Goal: Complete application form: Complete application form

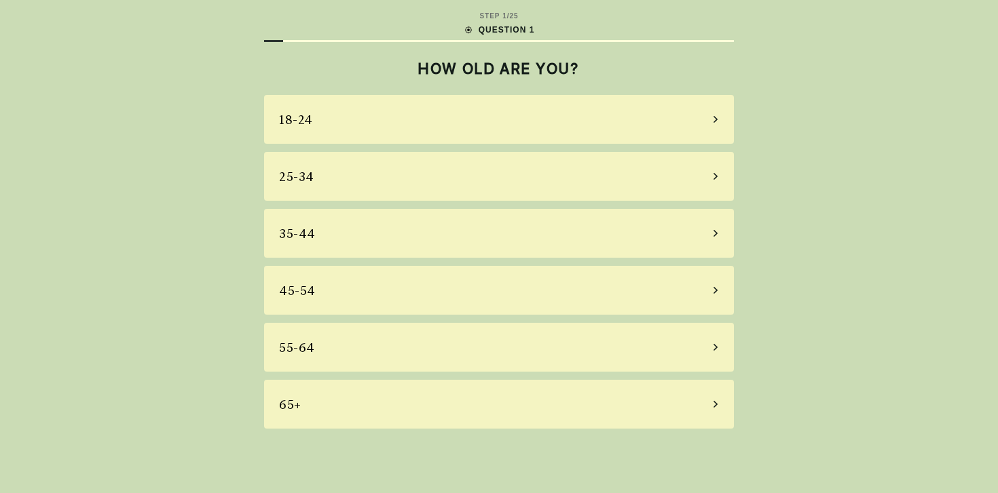
click at [390, 288] on div "45-54" at bounding box center [499, 290] width 470 height 49
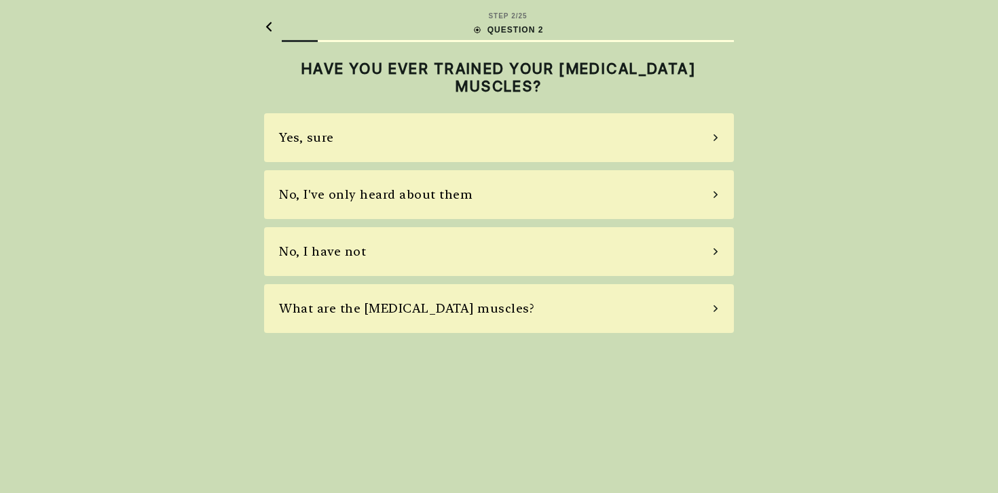
click at [391, 252] on div "No, I have not" at bounding box center [499, 251] width 470 height 49
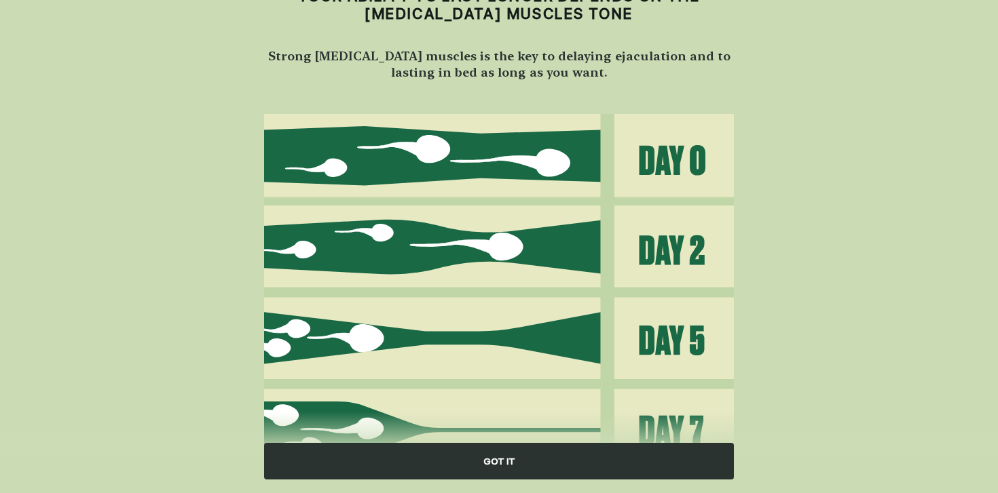
scroll to position [144, 0]
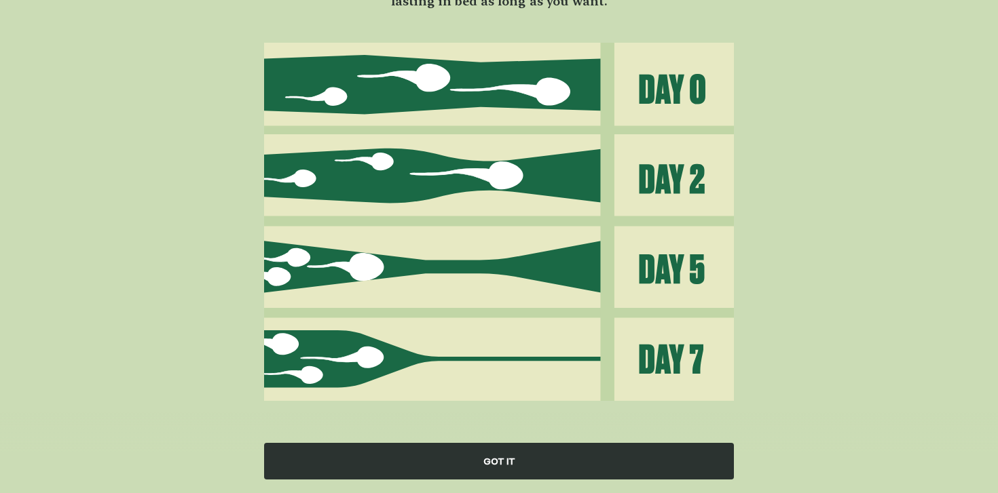
click at [495, 464] on div "GOT IT" at bounding box center [499, 461] width 470 height 37
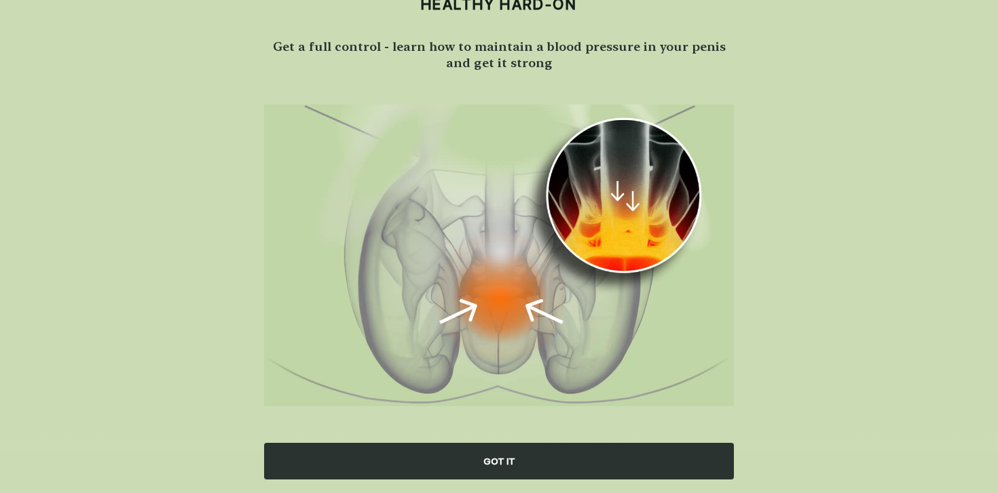
scroll to position [87, 0]
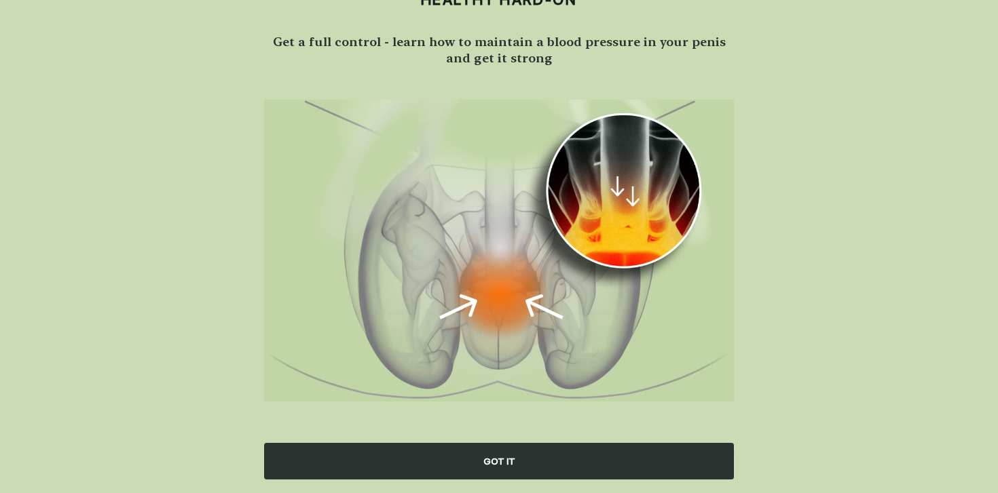
click at [497, 458] on div "GOT IT" at bounding box center [499, 461] width 470 height 37
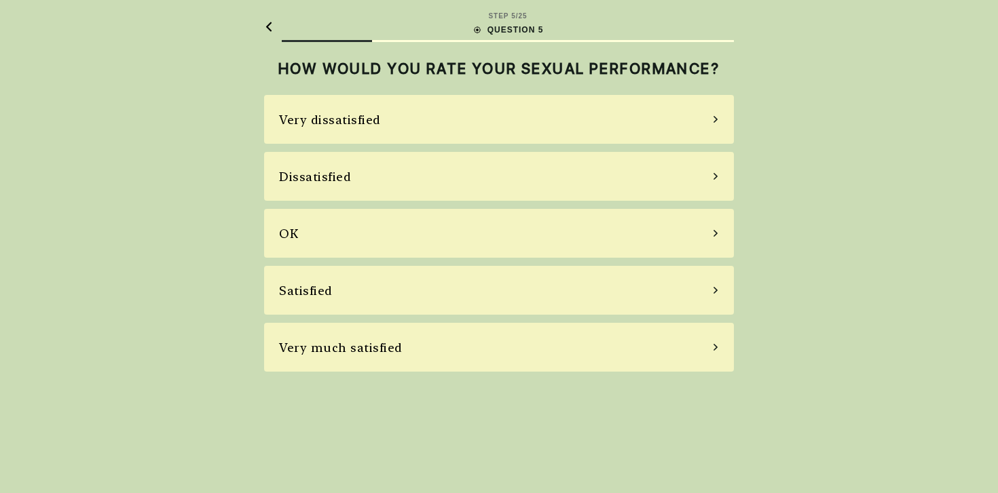
click at [438, 124] on div "Very dissatisfied" at bounding box center [499, 119] width 470 height 49
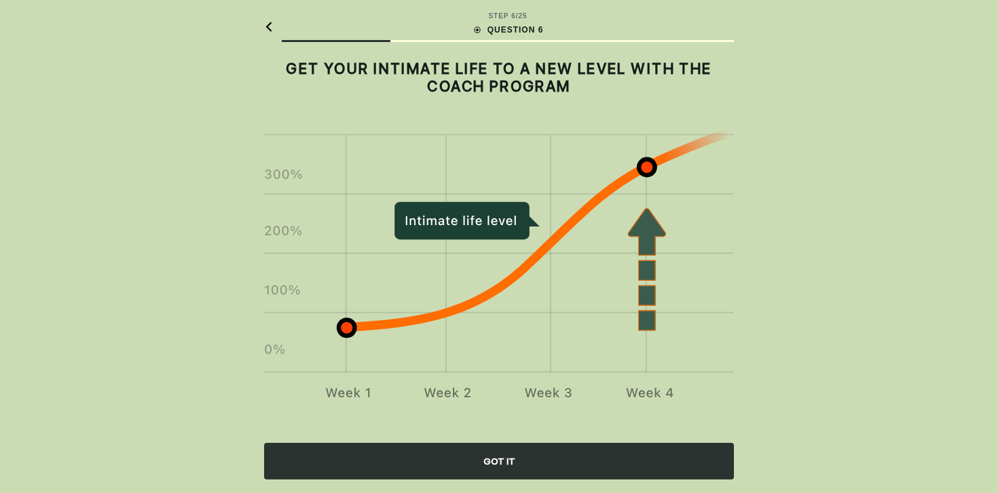
click at [581, 464] on div "GOT IT" at bounding box center [499, 461] width 470 height 37
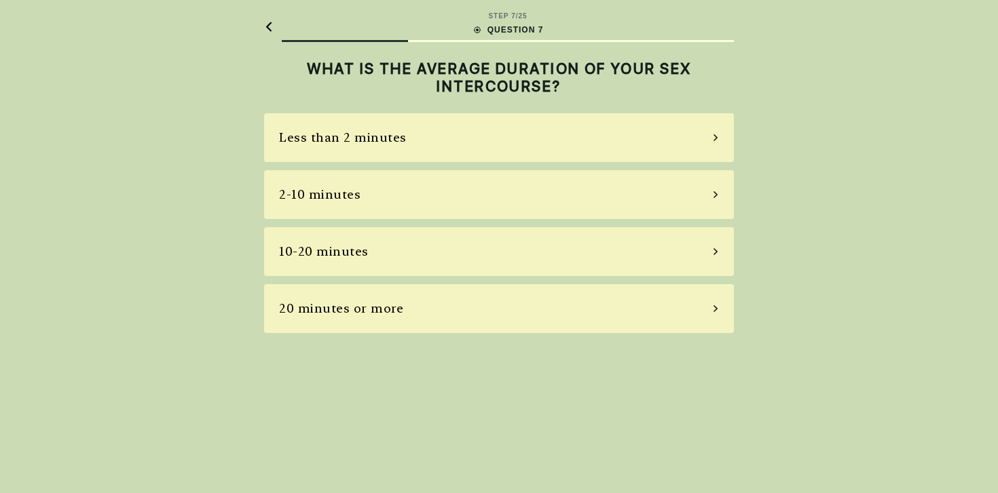
click at [458, 193] on div "2-10 minutes" at bounding box center [499, 194] width 470 height 49
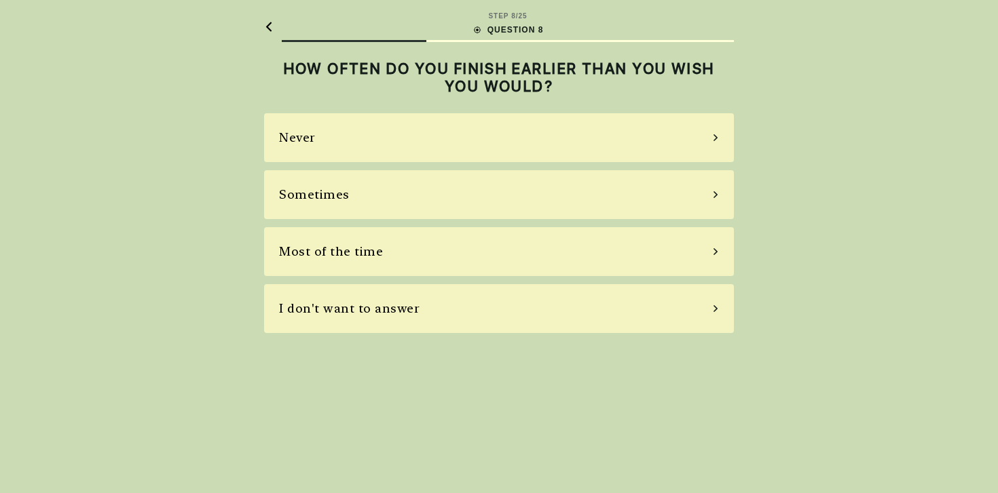
click at [448, 249] on div "Most of the time" at bounding box center [499, 251] width 470 height 49
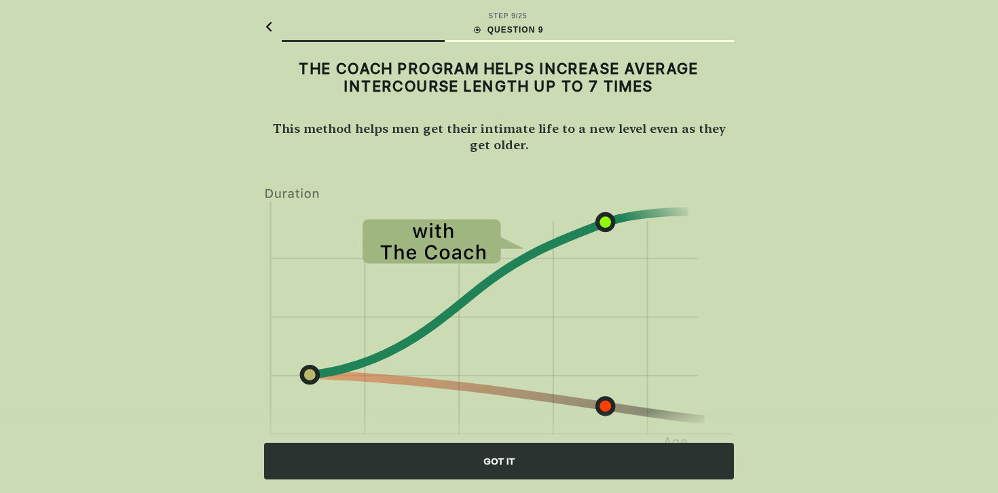
click at [598, 458] on div "GOT IT" at bounding box center [499, 461] width 470 height 37
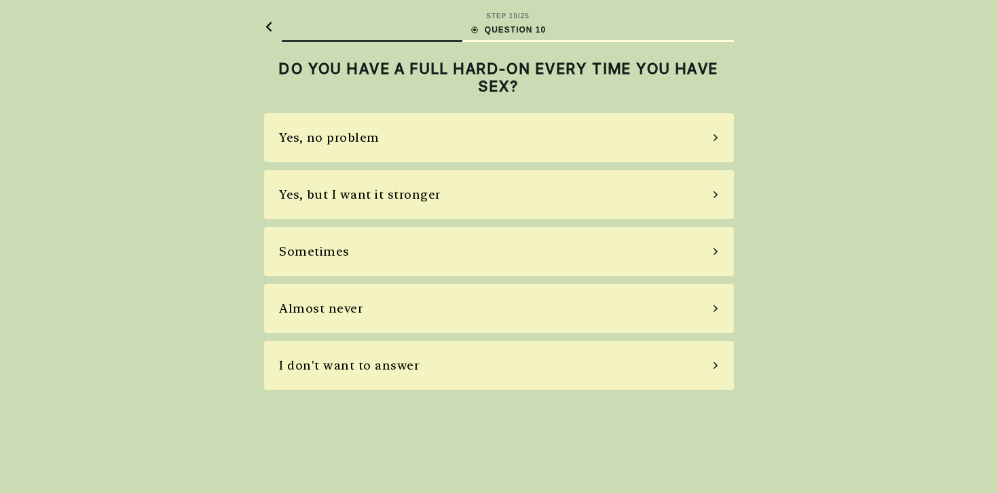
click at [471, 300] on div "Almost never" at bounding box center [499, 308] width 470 height 49
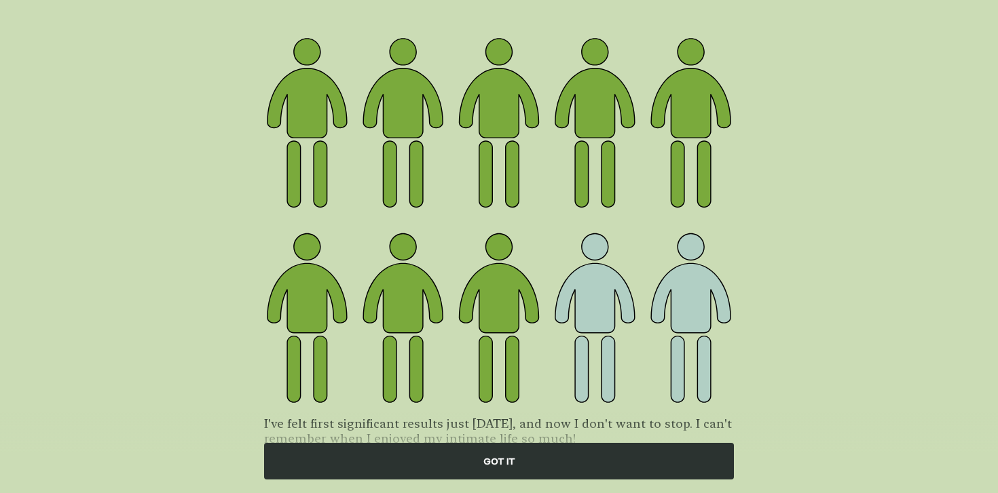
scroll to position [166, 0]
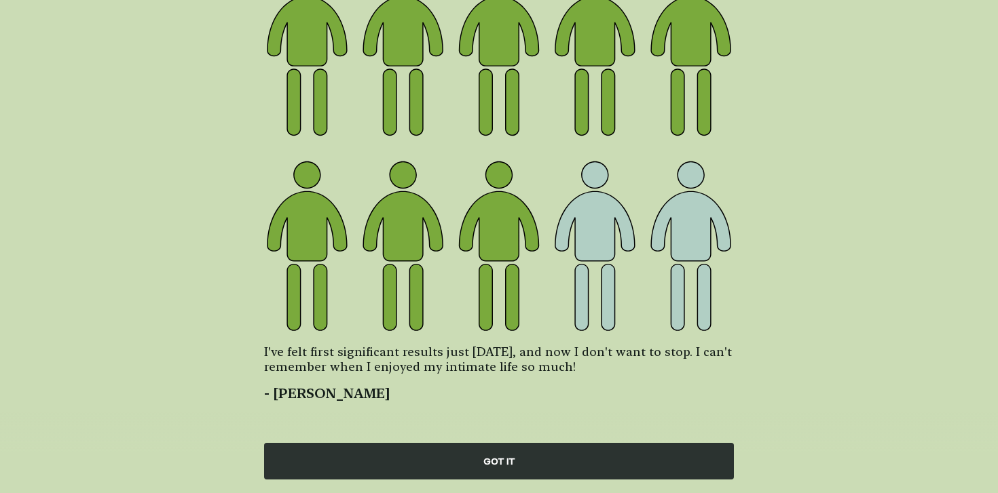
click at [491, 453] on div "GOT IT" at bounding box center [499, 461] width 470 height 37
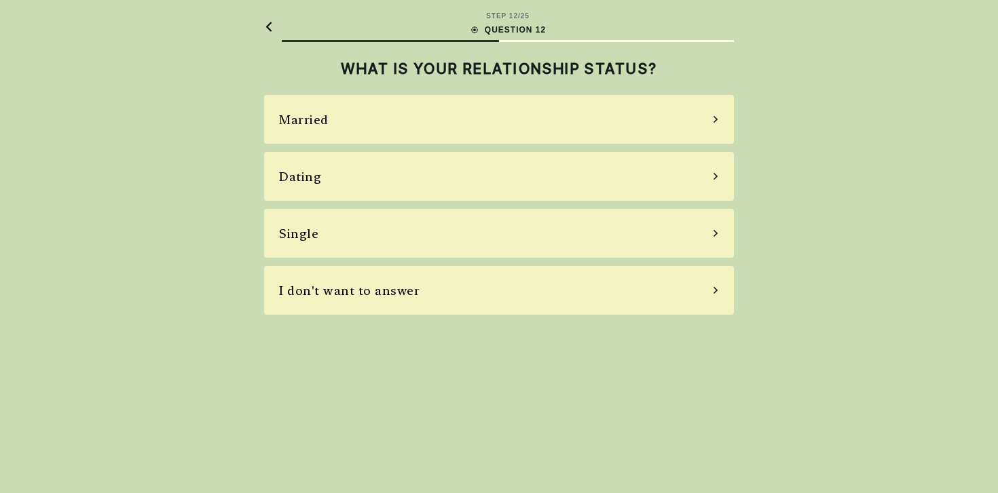
click at [341, 125] on div "Married" at bounding box center [499, 119] width 470 height 49
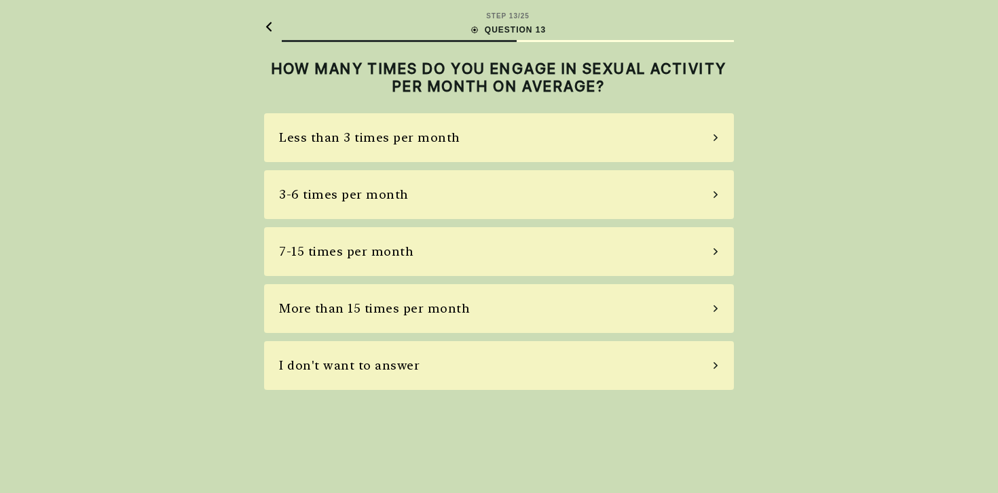
click at [369, 144] on div "Less than 3 times per month" at bounding box center [369, 137] width 181 height 18
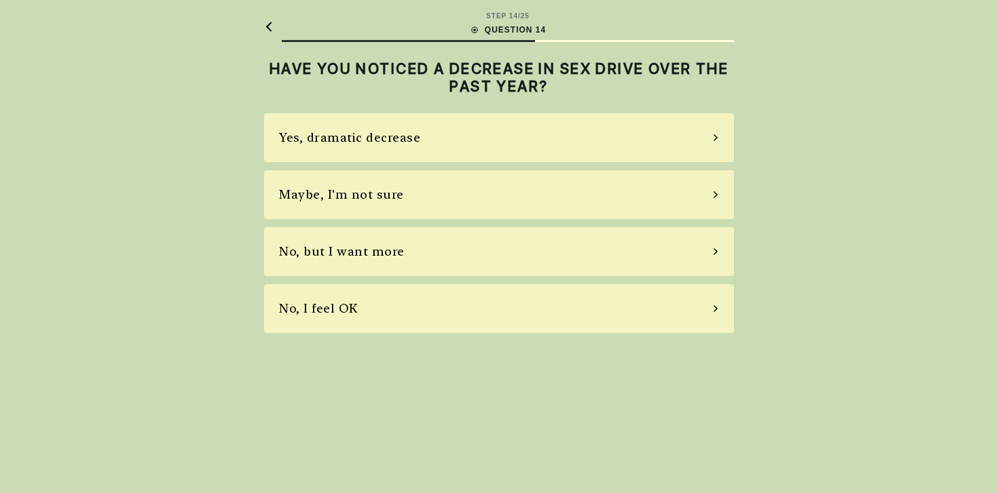
click at [553, 142] on div "Yes, dramatic decrease" at bounding box center [499, 137] width 470 height 49
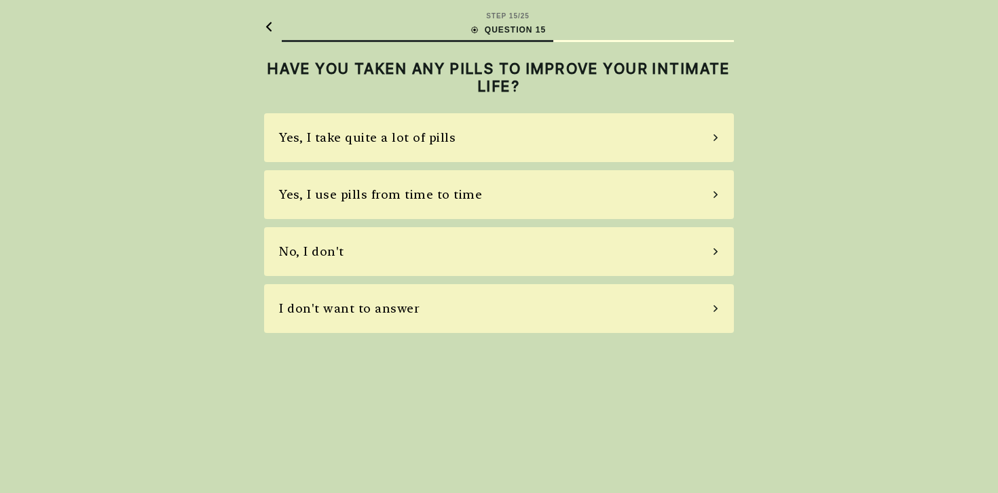
click at [489, 199] on div "Yes, I use pills from time to time" at bounding box center [499, 194] width 470 height 49
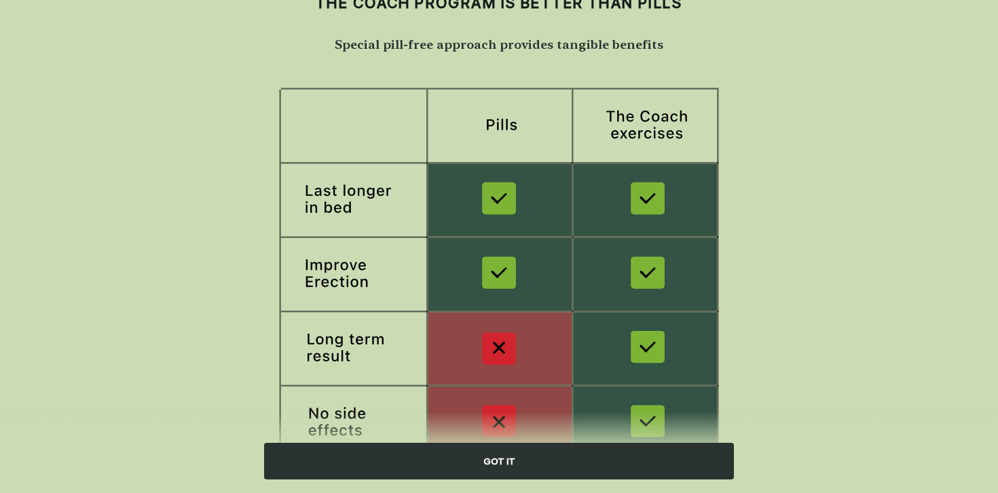
scroll to position [207, 0]
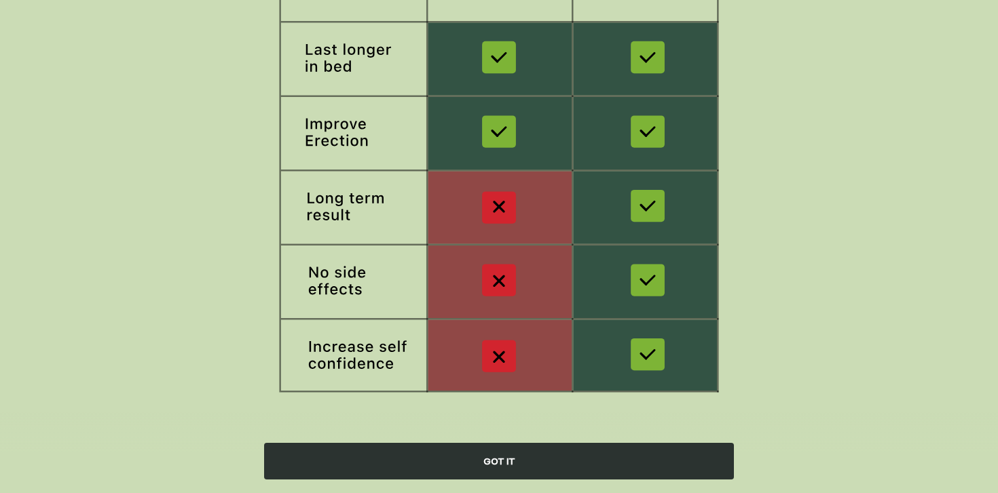
click at [509, 454] on div "GOT IT" at bounding box center [499, 461] width 470 height 37
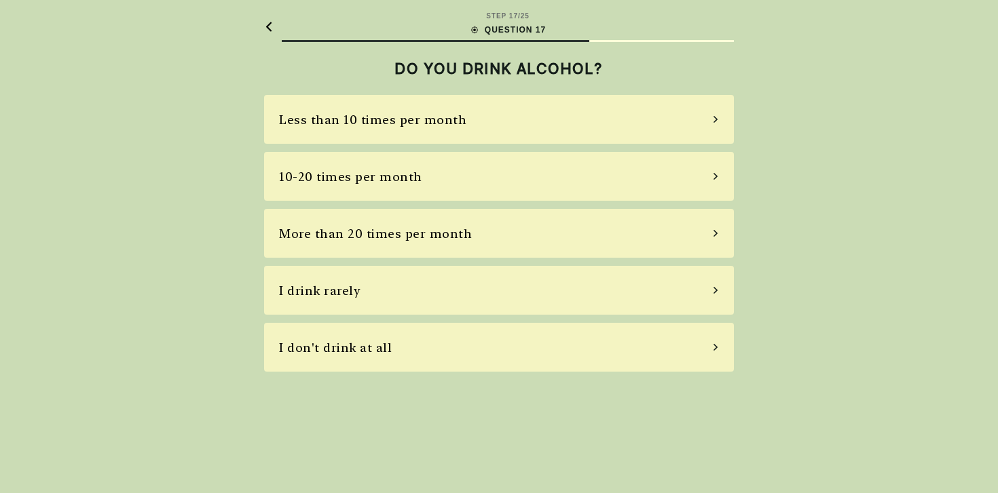
click at [389, 168] on div "10-20 times per month" at bounding box center [350, 177] width 143 height 18
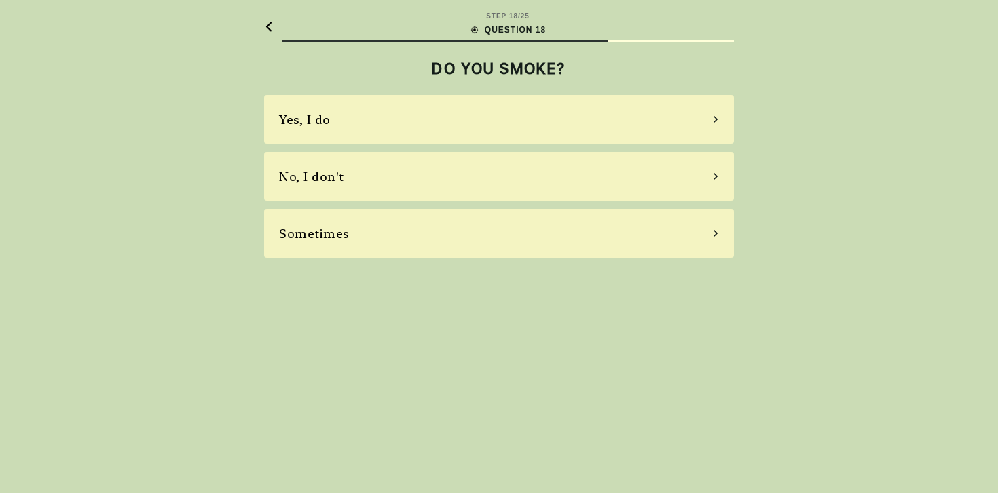
click at [369, 118] on div "Yes, I do" at bounding box center [499, 119] width 470 height 49
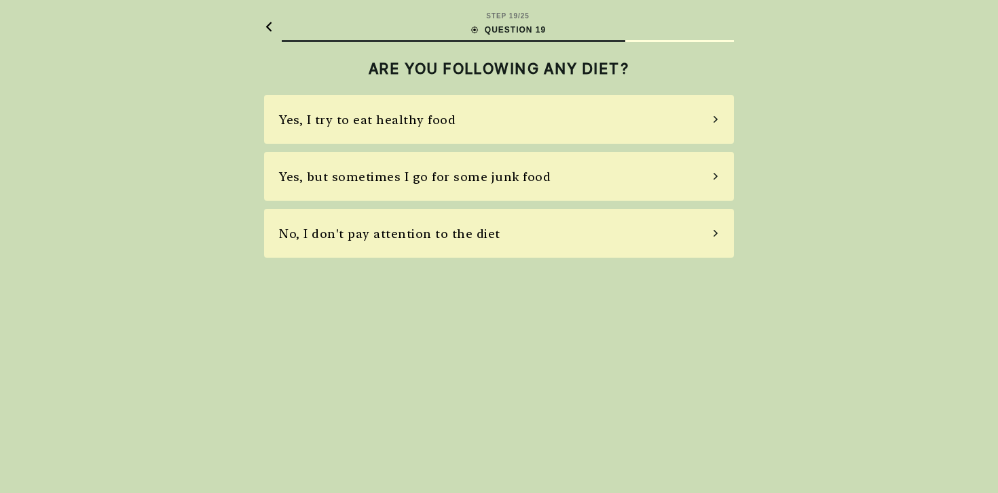
click at [409, 186] on div "Yes, but sometimes I go for some junk food" at bounding box center [499, 176] width 470 height 49
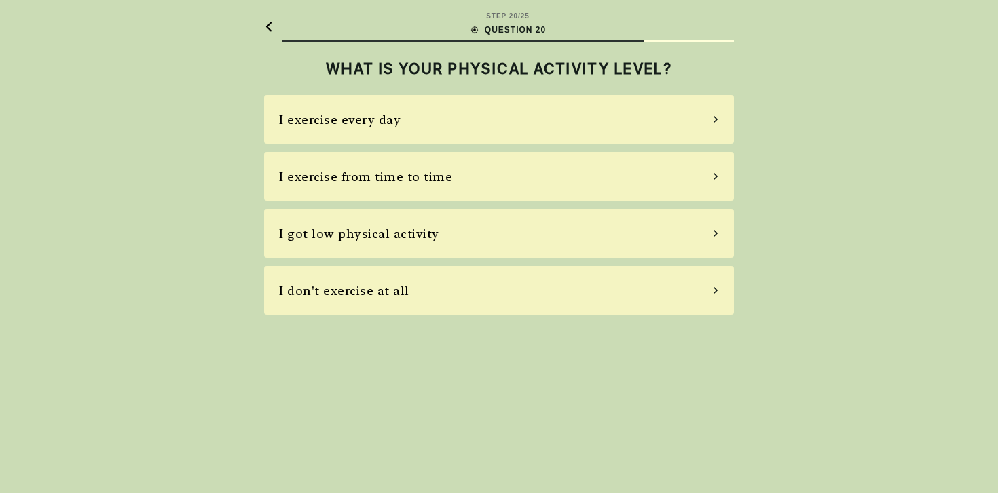
click at [385, 170] on div "I exercise from time to time" at bounding box center [365, 177] width 173 height 18
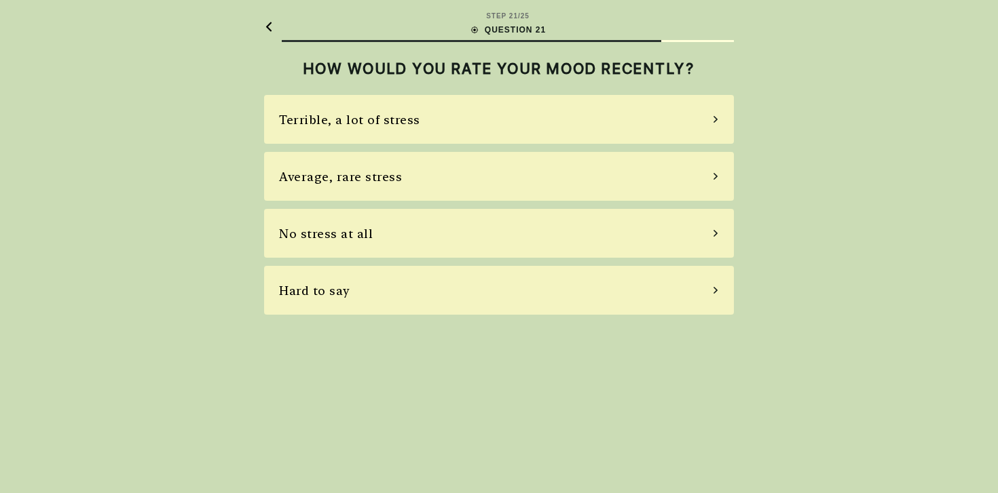
click at [381, 124] on div "Terrible, a lot of stress" at bounding box center [349, 120] width 141 height 18
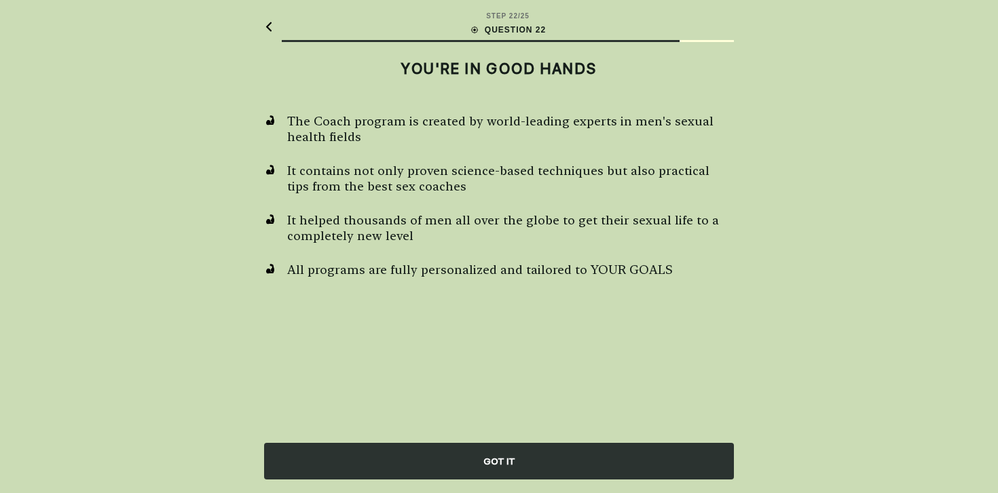
click at [523, 455] on div "GOT IT" at bounding box center [499, 461] width 470 height 37
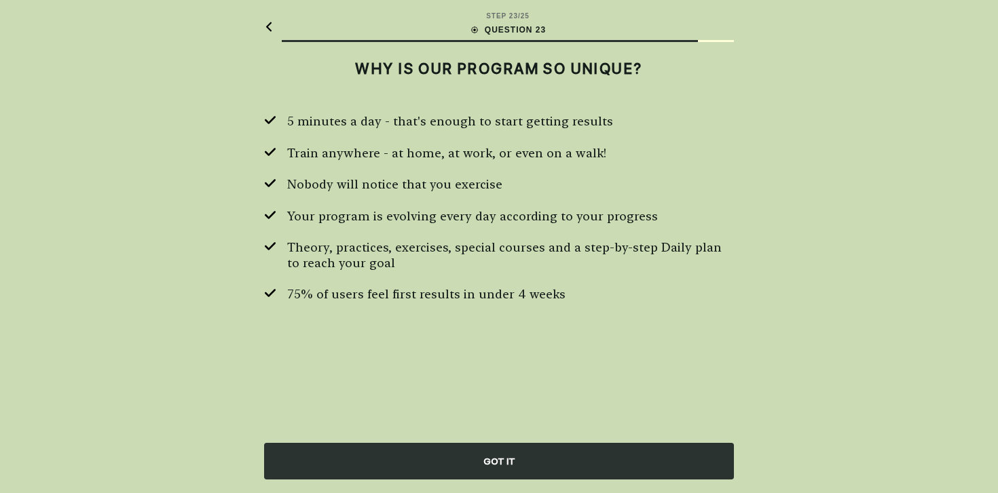
click at [520, 445] on div "GOT IT" at bounding box center [499, 461] width 470 height 37
